Goal: Transaction & Acquisition: Book appointment/travel/reservation

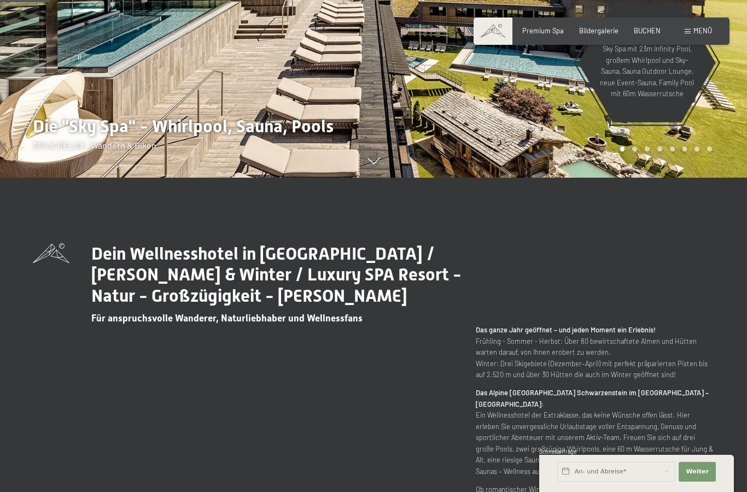
scroll to position [298, 0]
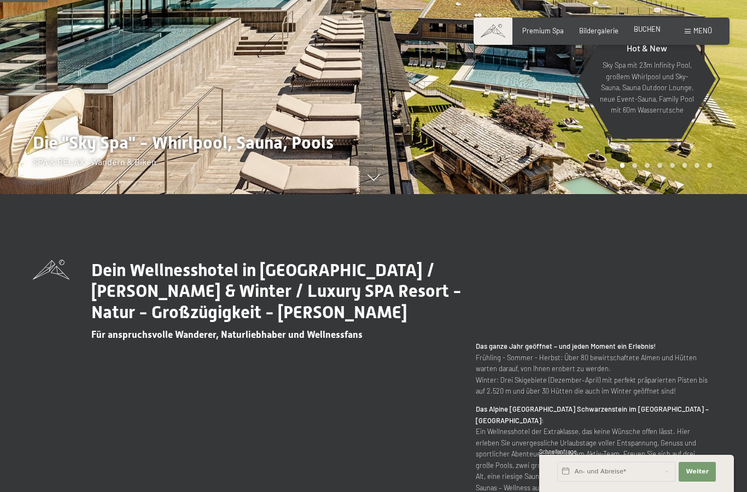
click at [651, 28] on span "BUCHEN" at bounding box center [647, 29] width 27 height 9
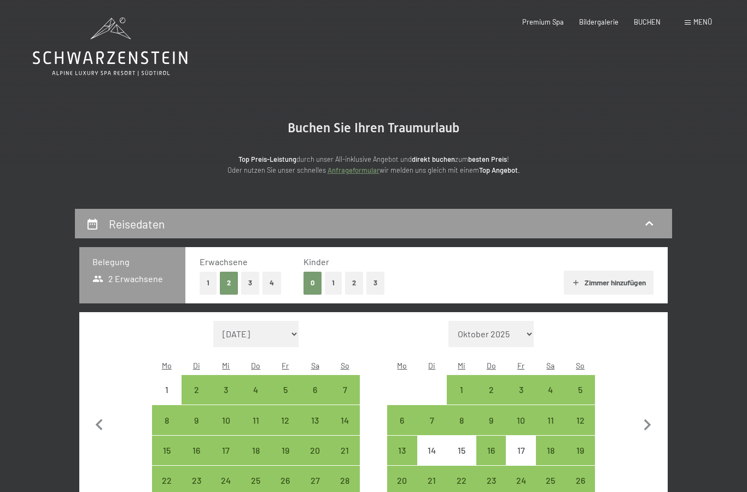
click at [345, 286] on button "2" at bounding box center [354, 283] width 18 height 22
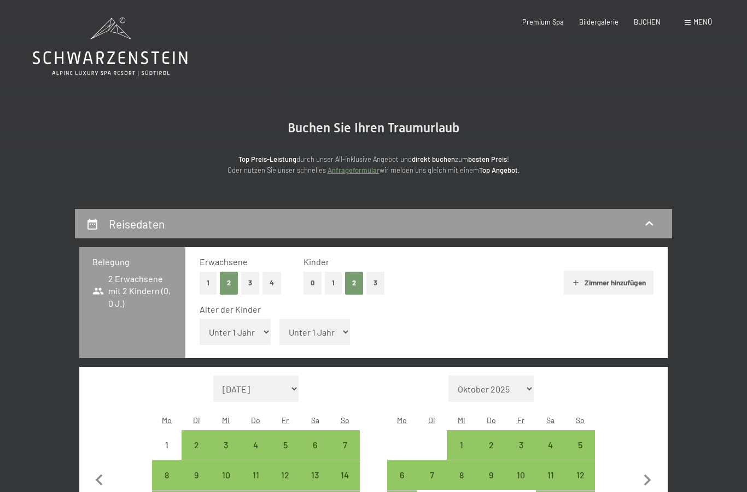
click at [336, 280] on button "1" at bounding box center [333, 283] width 17 height 22
click at [260, 327] on select "Unter 1 Jahr 1 Jahr 2 Jahre 3 Jahre 4 Jahre 5 Jahre 6 Jahre 7 Jahre 8 Jahre 9 J…" at bounding box center [235, 332] width 71 height 26
select select "12"
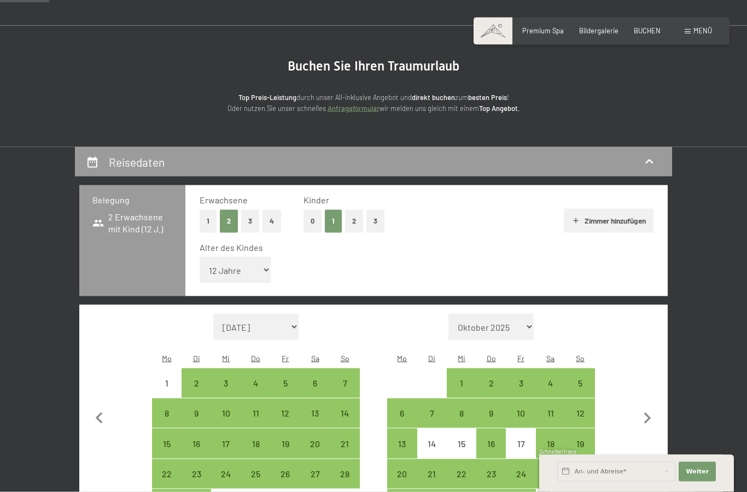
click at [522, 314] on select "Oktober 2025 November 2025 Dezember 2025 Januar 2026 Februar 2026 März 2026 Apr…" at bounding box center [490, 327] width 85 height 26
select select "2025-10-01"
select select "2025-11-01"
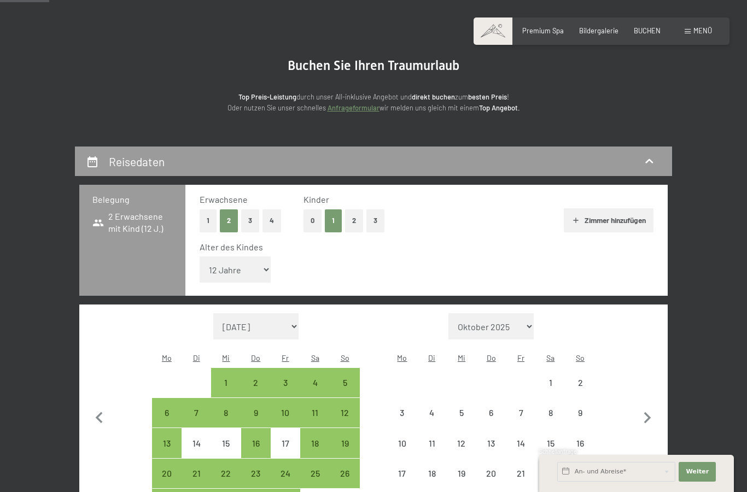
select select "2025-10-01"
select select "2025-11-01"
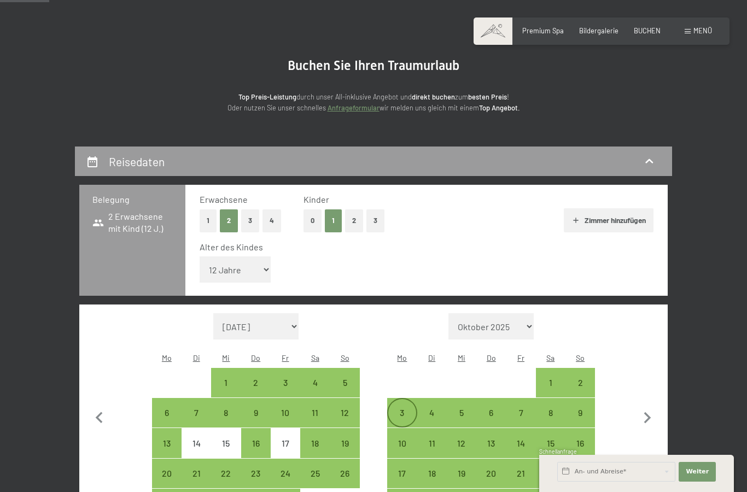
click at [402, 408] on div "3" at bounding box center [401, 421] width 27 height 27
select select "2025-10-01"
select select "2025-11-01"
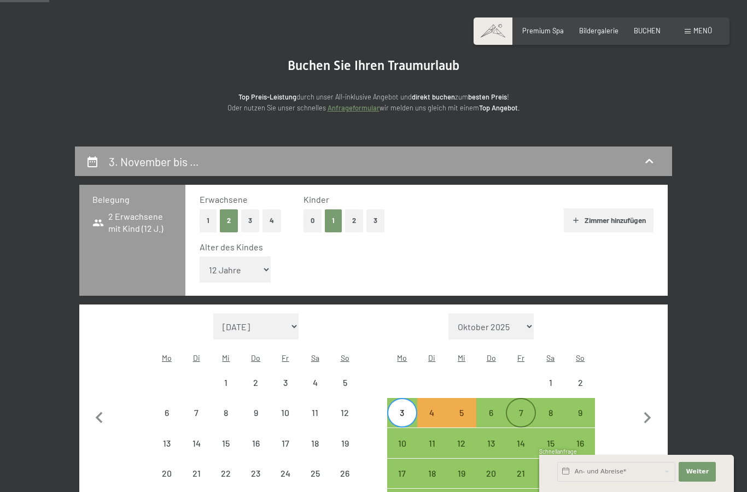
click at [526, 399] on div "7" at bounding box center [520, 412] width 27 height 27
select select "2025-10-01"
select select "2025-11-01"
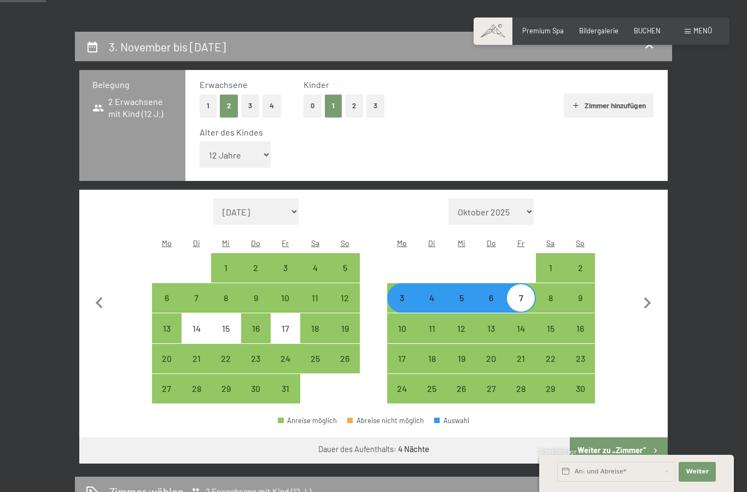
scroll to position [178, 0]
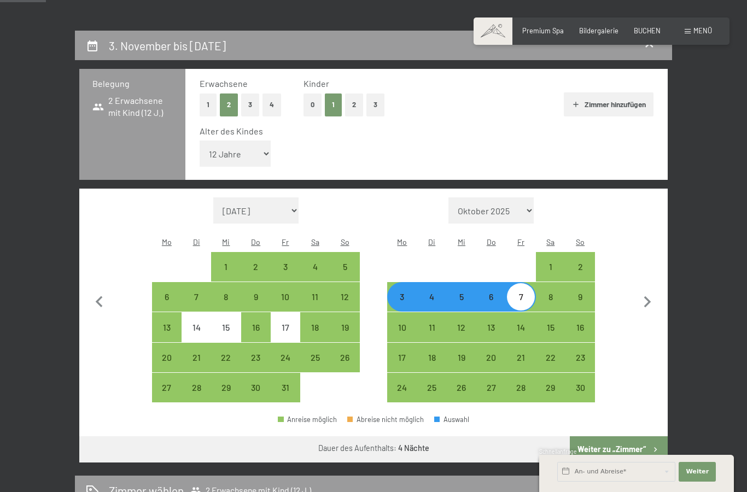
click at [613, 104] on button "Zimmer hinzufügen" at bounding box center [608, 104] width 89 height 24
select select "2025-10-01"
select select "2025-11-01"
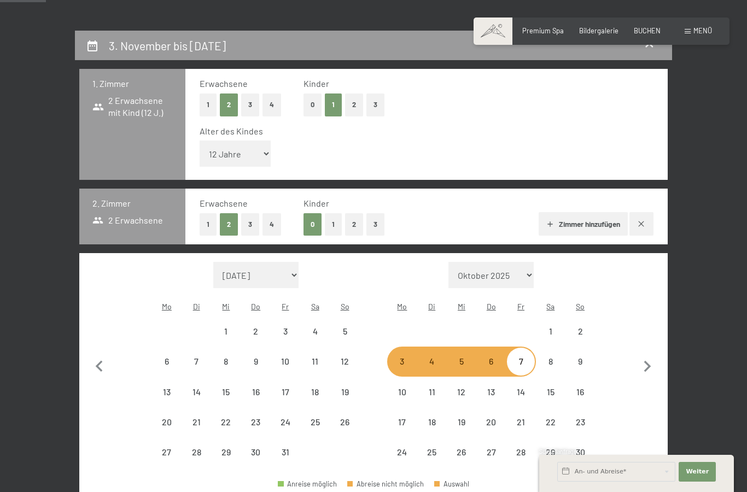
select select "2025-10-01"
select select "2025-11-01"
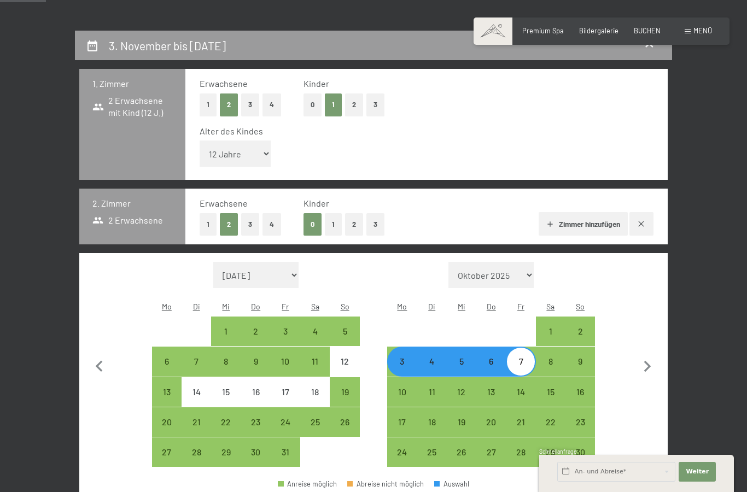
click at [665, 412] on div "Monat/Jahr September 2025 Oktober 2025 November 2025 Dezember 2025 Januar 2026 …" at bounding box center [373, 364] width 588 height 223
click at [699, 476] on span "Weiter" at bounding box center [697, 471] width 23 height 9
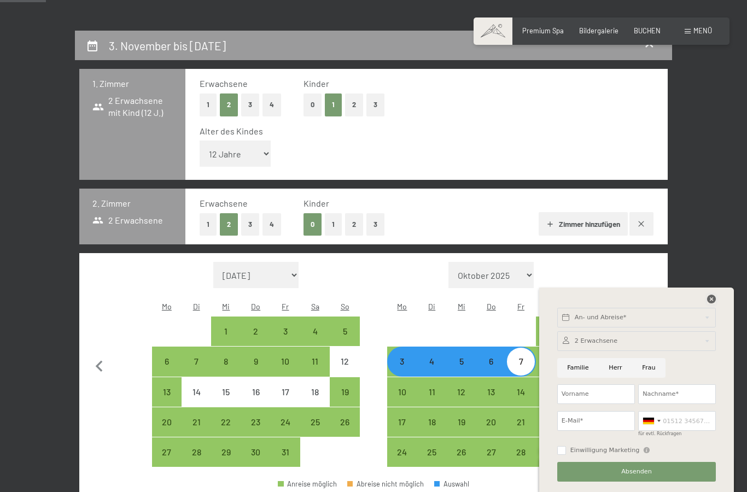
click at [716, 303] on icon at bounding box center [711, 299] width 9 height 9
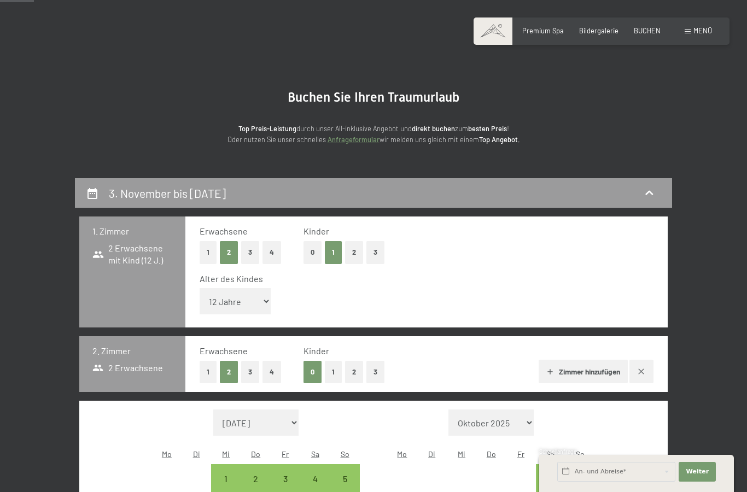
scroll to position [0, 0]
